Goal: Task Accomplishment & Management: Manage account settings

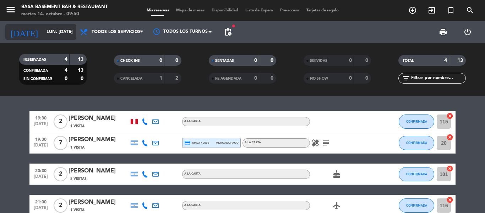
click at [43, 34] on input "lun. [DATE]" at bounding box center [73, 32] width 60 height 12
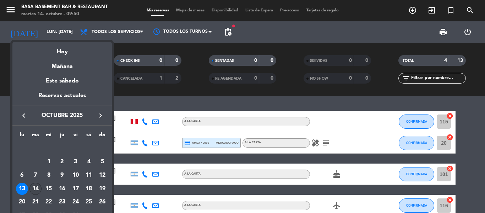
click at [34, 186] on div "14" at bounding box center [35, 189] width 12 height 12
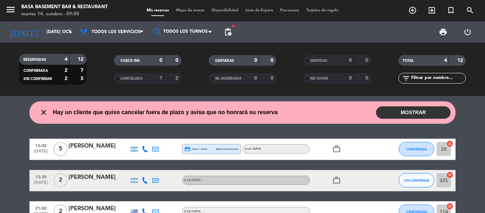
click at [406, 108] on button "MOSTRAR" at bounding box center [413, 112] width 75 height 12
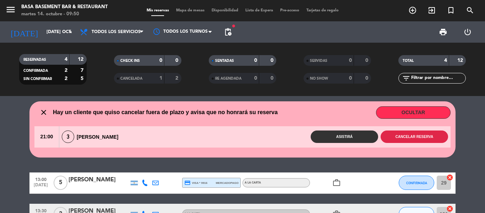
click at [408, 138] on button "Cancelar reserva" at bounding box center [415, 136] width 68 height 12
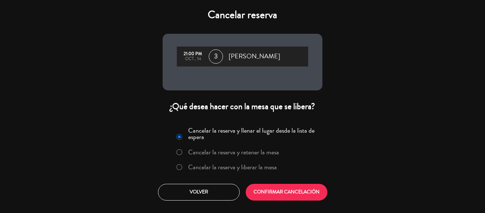
click at [183, 166] on label "Cancelar la reserva y liberar la mesa" at bounding box center [227, 167] width 108 height 13
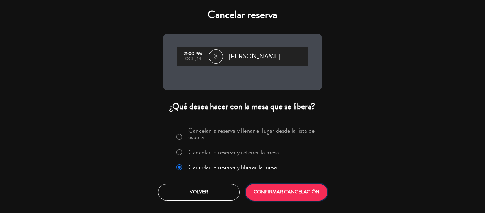
click at [269, 191] on button "CONFIRMAR CANCELACIÓN" at bounding box center [287, 192] width 82 height 17
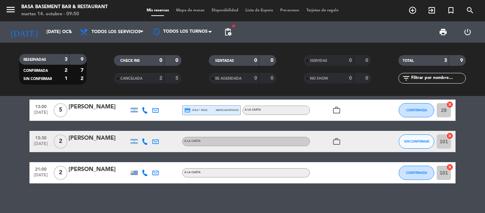
scroll to position [17, 0]
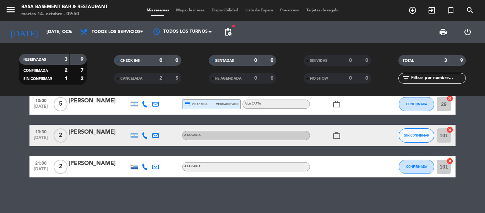
click at [127, 75] on div "CANCELADA" at bounding box center [132, 78] width 33 height 8
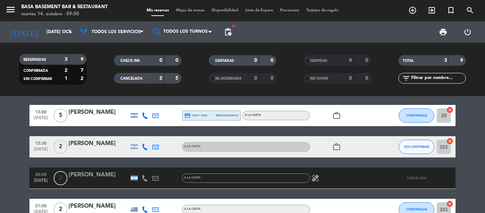
scroll to position [0, 0]
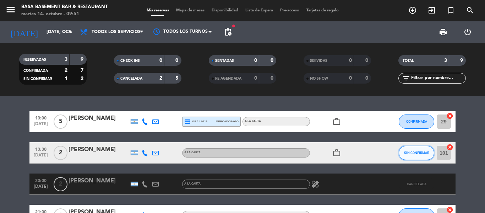
click at [414, 150] on button "SIN CONFIRMAR" at bounding box center [417, 153] width 36 height 14
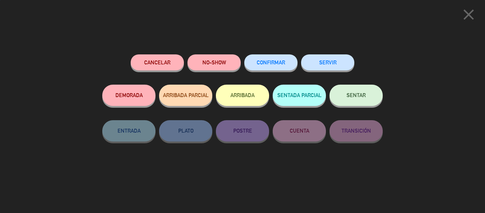
click at [264, 63] on span "CONFIRMAR" at bounding box center [271, 62] width 28 height 6
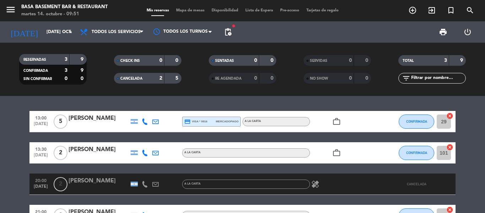
click at [145, 154] on icon at bounding box center [145, 153] width 6 height 6
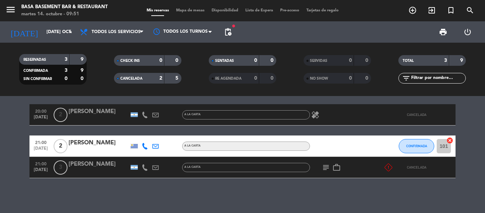
scroll to position [70, 0]
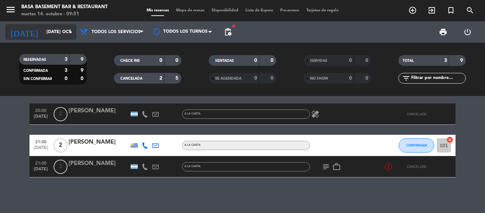
click at [52, 29] on input "[DATE] oct." at bounding box center [73, 32] width 60 height 12
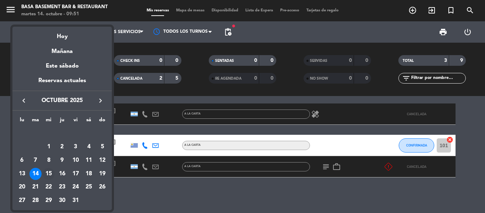
click at [52, 172] on div "15" at bounding box center [49, 174] width 12 height 12
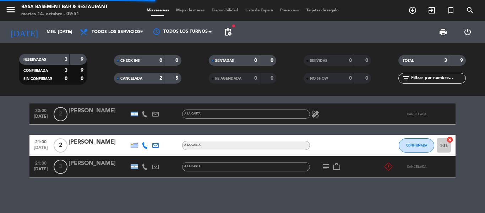
scroll to position [0, 0]
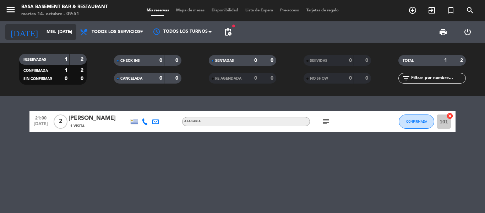
click at [43, 33] on input "mié. [DATE]" at bounding box center [73, 32] width 60 height 12
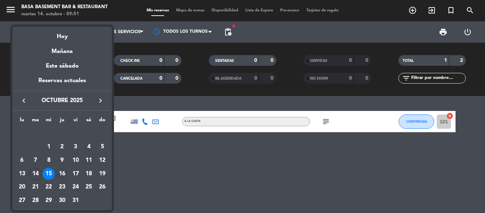
click at [63, 173] on div "16" at bounding box center [62, 174] width 12 height 12
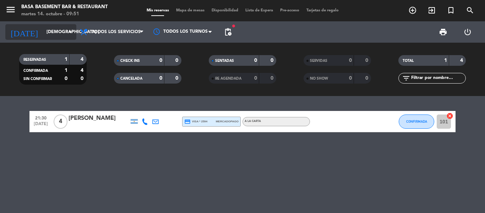
click at [43, 26] on input "[DEMOGRAPHIC_DATA] [DATE]" at bounding box center [73, 32] width 60 height 12
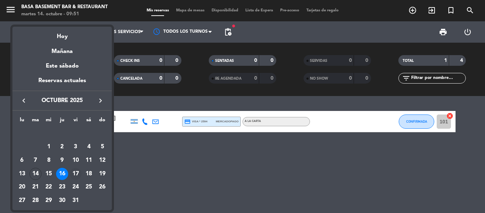
click at [76, 176] on div "17" at bounding box center [76, 174] width 12 height 12
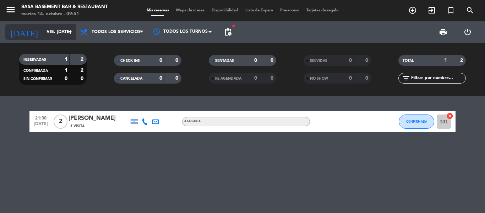
click at [44, 35] on input "vie. [DATE]" at bounding box center [73, 32] width 60 height 12
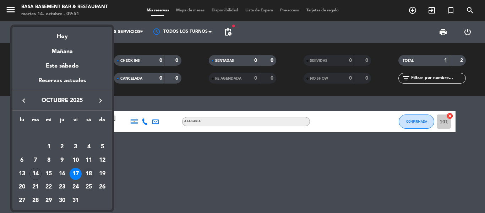
click at [85, 171] on div "18" at bounding box center [89, 174] width 12 height 12
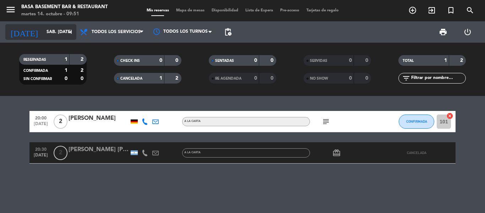
click at [54, 33] on input "sáb. [DATE]" at bounding box center [73, 32] width 60 height 12
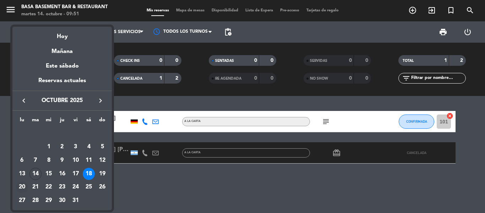
click at [20, 184] on div "20" at bounding box center [22, 187] width 12 height 12
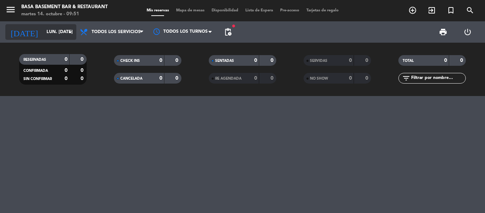
click at [43, 29] on input "lun. [DATE]" at bounding box center [73, 32] width 60 height 12
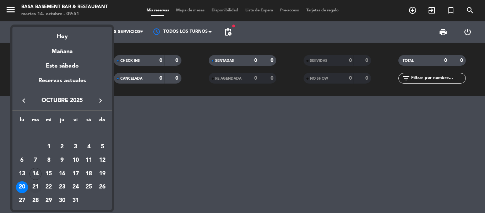
click at [35, 188] on div "21" at bounding box center [35, 187] width 12 height 12
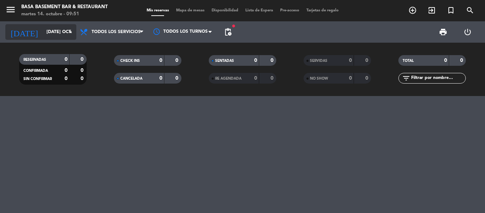
click at [43, 35] on input "[DATE] oct." at bounding box center [73, 32] width 60 height 12
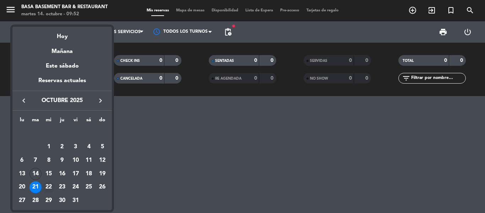
click at [46, 188] on div "22" at bounding box center [49, 187] width 12 height 12
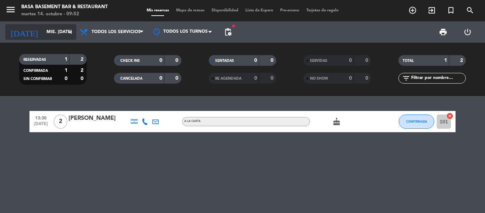
click at [43, 35] on input "mié. [DATE]" at bounding box center [73, 32] width 60 height 12
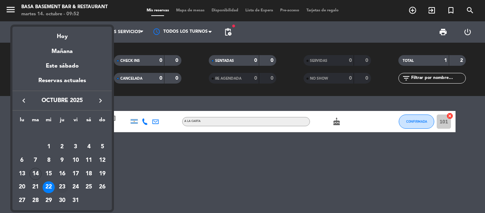
click at [61, 183] on div "23" at bounding box center [62, 187] width 12 height 12
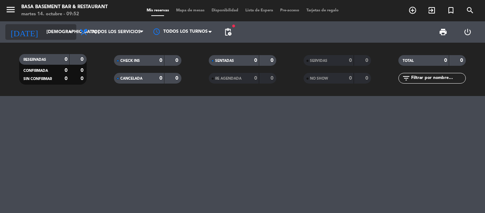
click at [52, 34] on input "[DEMOGRAPHIC_DATA] [DATE]" at bounding box center [73, 32] width 60 height 12
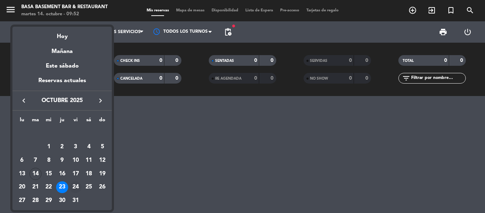
click at [69, 187] on td "24" at bounding box center [76, 188] width 14 height 14
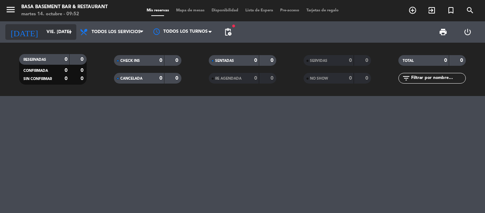
click at [47, 34] on input "vie. [DATE]" at bounding box center [73, 32] width 60 height 12
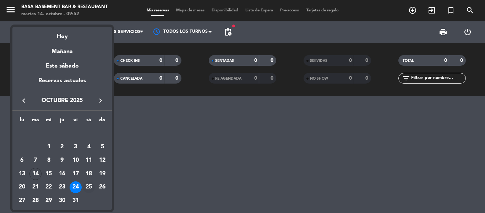
click at [87, 184] on div "25" at bounding box center [89, 187] width 12 height 12
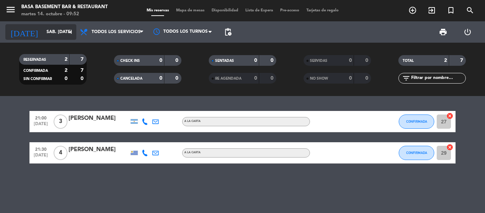
click at [43, 34] on input "sáb. [DATE]" at bounding box center [73, 32] width 60 height 12
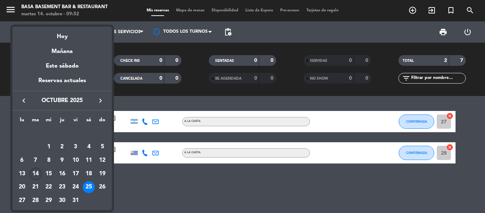
click at [33, 174] on div "14" at bounding box center [35, 174] width 12 height 12
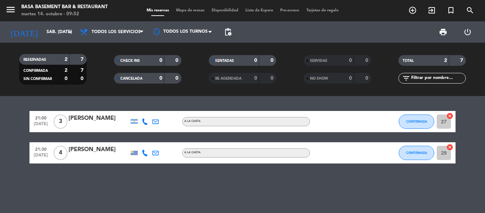
type input "[DATE] oct."
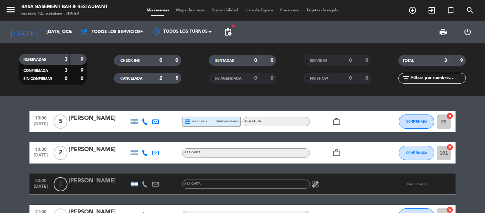
click at [126, 81] on div "CANCELADA" at bounding box center [132, 78] width 33 height 8
